Goal: Information Seeking & Learning: Compare options

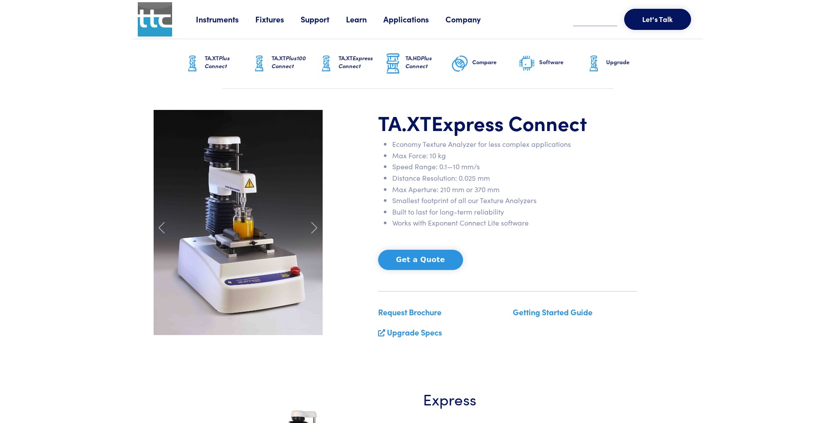
click at [412, 65] on span "Plus Connect" at bounding box center [418, 62] width 26 height 16
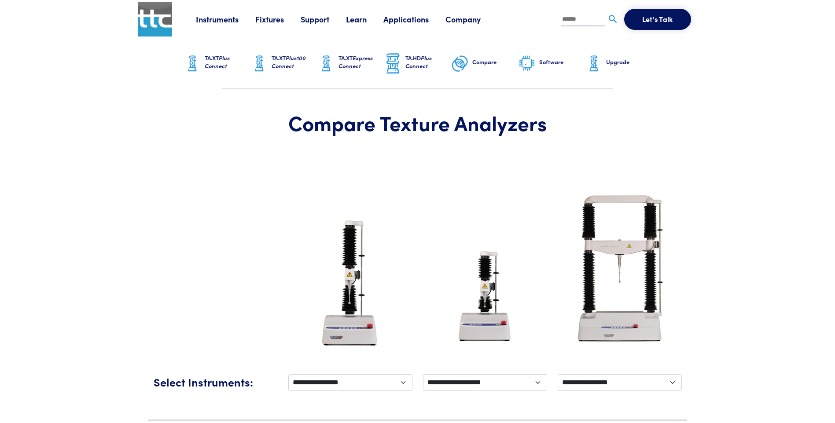
click at [623, 62] on h6 "Upgrade" at bounding box center [629, 62] width 46 height 8
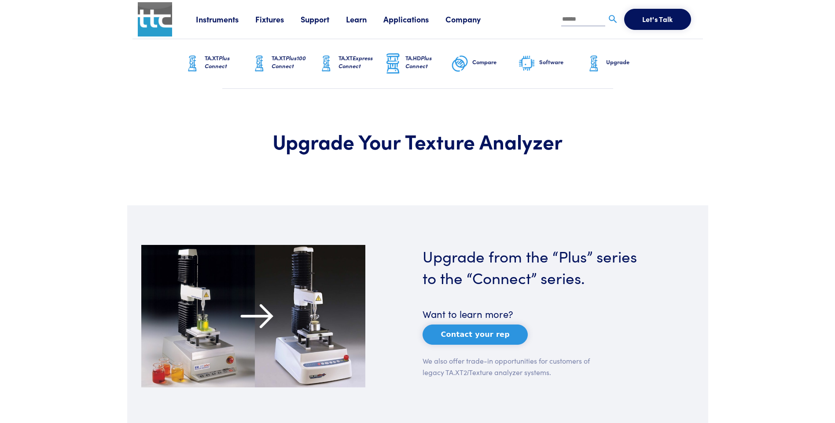
click at [203, 66] on link "TA.XT Plus Connect" at bounding box center [216, 63] width 67 height 49
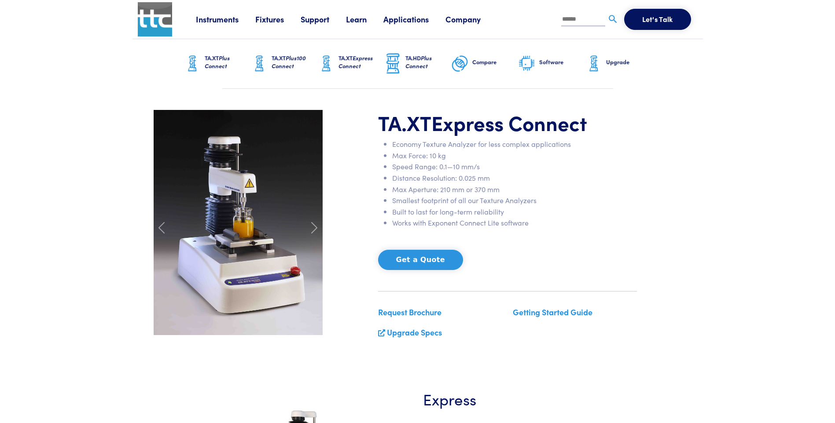
click at [408, 57] on h6 "TA.HD Plus Connect" at bounding box center [428, 62] width 46 height 16
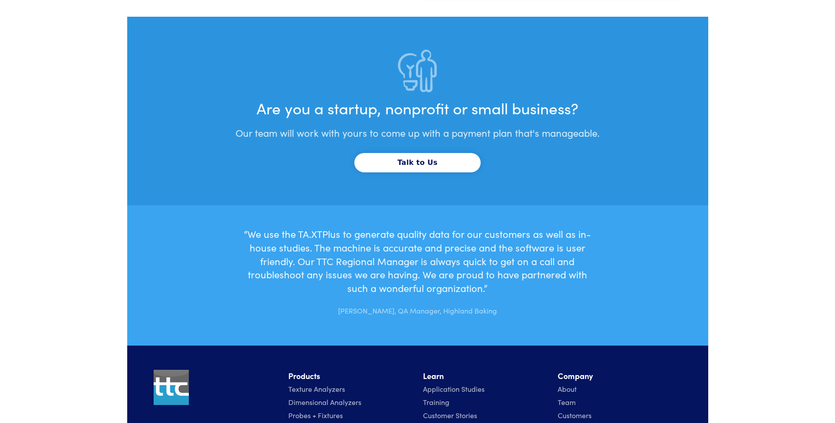
scroll to position [2701, 0]
